Goal: Task Accomplishment & Management: Use online tool/utility

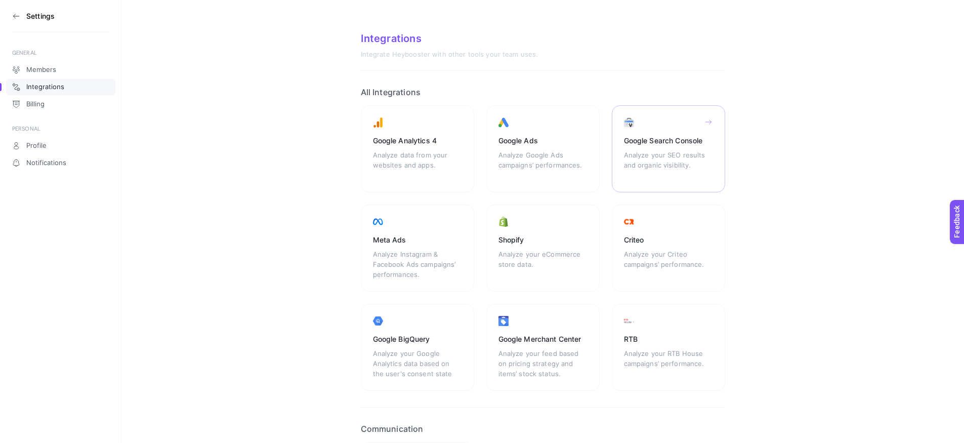
click at [698, 148] on div "Google Search Console Analyze your SEO results and organic visibility." at bounding box center [668, 148] width 113 height 87
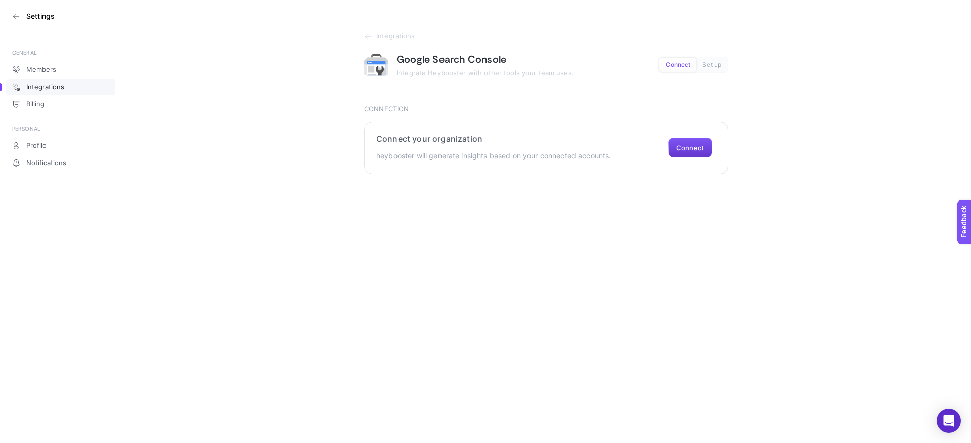
click at [677, 152] on button "Connect" at bounding box center [690, 148] width 44 height 20
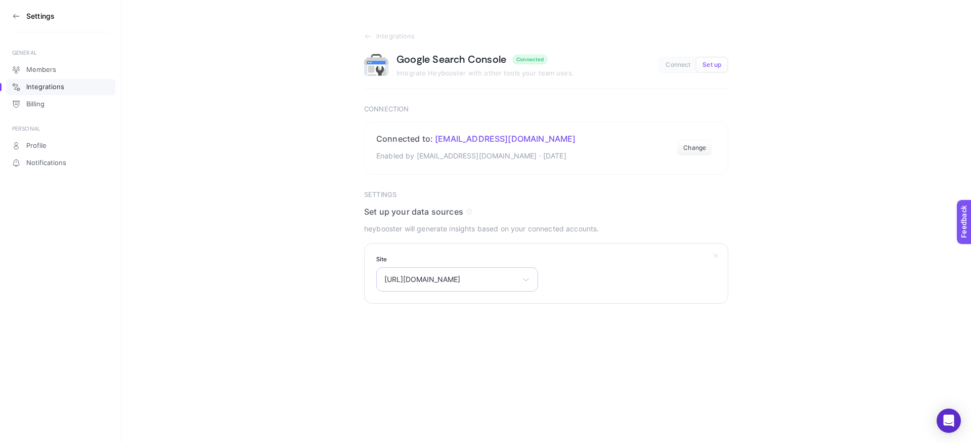
click at [498, 275] on span "[URL][DOMAIN_NAME]" at bounding box center [451, 279] width 134 height 8
click at [461, 340] on span "[URL][DOMAIN_NAME]" at bounding box center [423, 340] width 76 height 8
drag, startPoint x: 379, startPoint y: 331, endPoint x: 471, endPoint y: 291, distance: 100.4
click at [495, 307] on section "Settings Set up your data sources heybooster will generate insights based on yo…" at bounding box center [546, 266] width 364 height 150
click at [469, 284] on div "Select your site [URL][DOMAIN_NAME] [URL][DOMAIN_NAME]" at bounding box center [457, 279] width 162 height 24
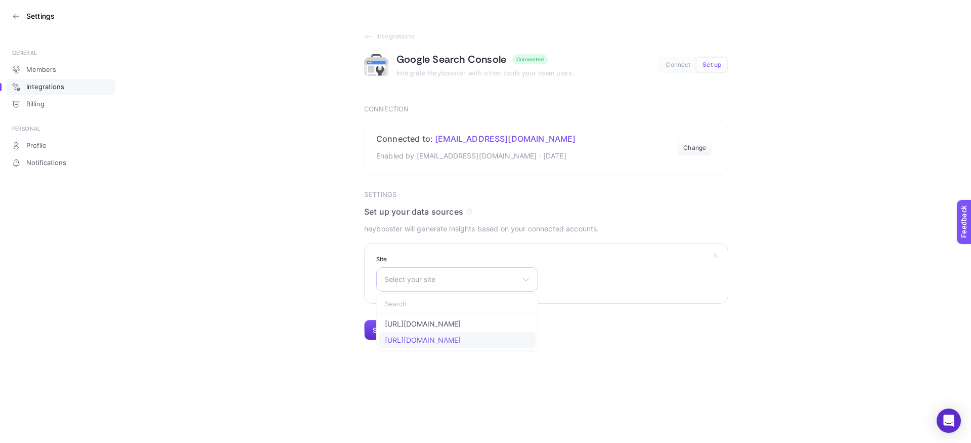
click at [438, 343] on span "[URL][DOMAIN_NAME]" at bounding box center [423, 340] width 76 height 8
click at [389, 331] on button "Submit" at bounding box center [383, 330] width 39 height 20
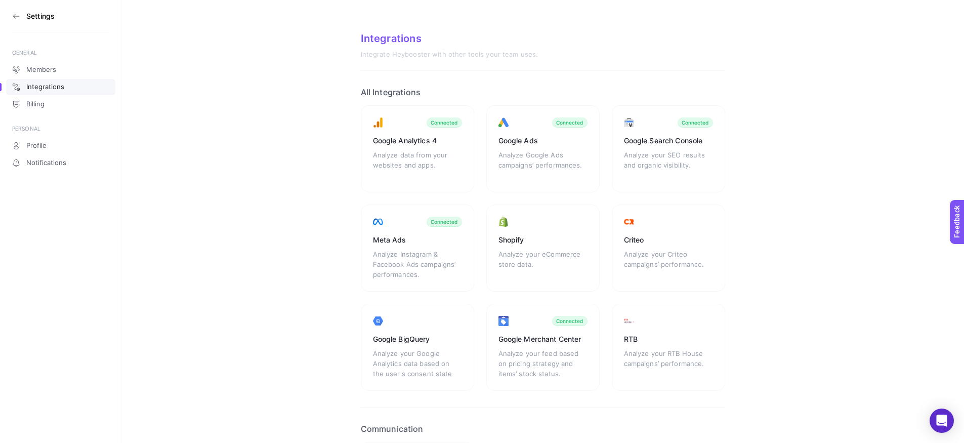
click at [39, 17] on h3 "Settings" at bounding box center [40, 16] width 28 height 8
